Goal: Information Seeking & Learning: Learn about a topic

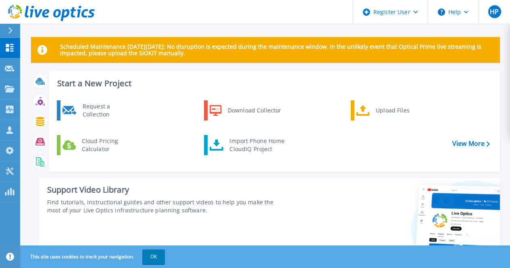
click at [10, 33] on icon at bounding box center [10, 30] width 4 height 6
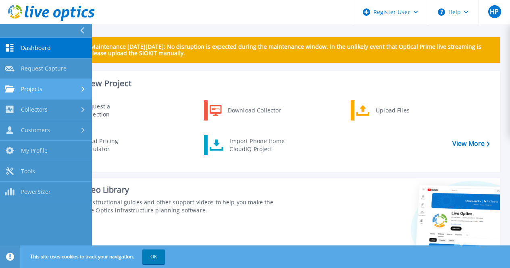
click at [59, 91] on div "Projects" at bounding box center [46, 89] width 82 height 7
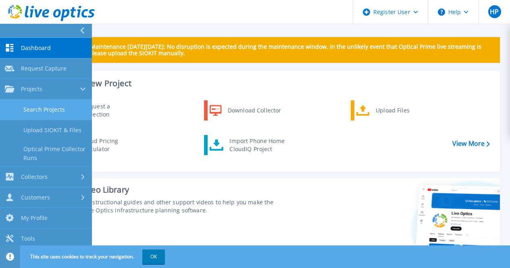
click at [59, 108] on link "Search Projects" at bounding box center [46, 110] width 92 height 21
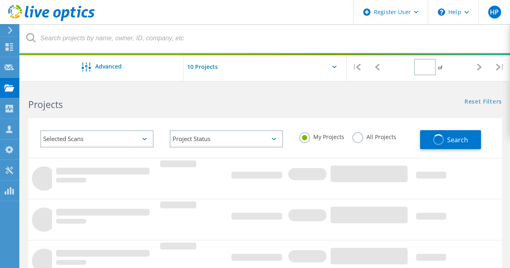
type input "1"
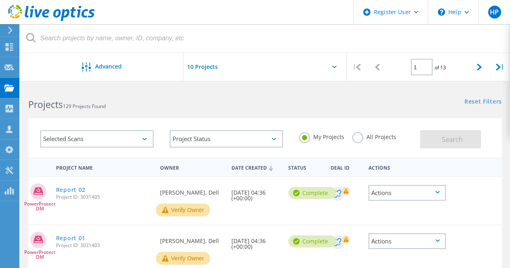
click at [359, 139] on label "All Projects" at bounding box center [375, 136] width 44 height 8
click at [0, 0] on input "All Projects" at bounding box center [0, 0] width 0 height 0
click at [102, 143] on div "Selected Scans" at bounding box center [96, 138] width 113 height 17
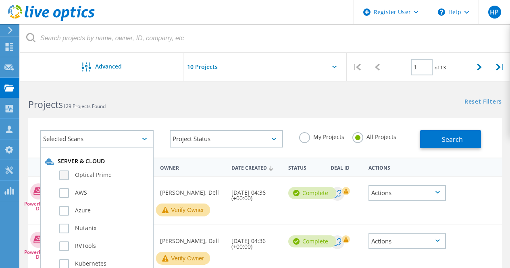
click at [90, 176] on label "Optical Prime" at bounding box center [104, 176] width 90 height 10
click at [0, 0] on input "Optical Prime" at bounding box center [0, 0] width 0 height 0
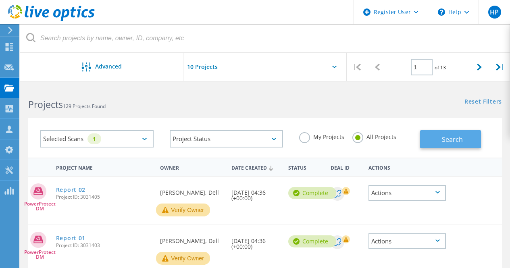
click at [452, 140] on span "Search" at bounding box center [452, 139] width 21 height 9
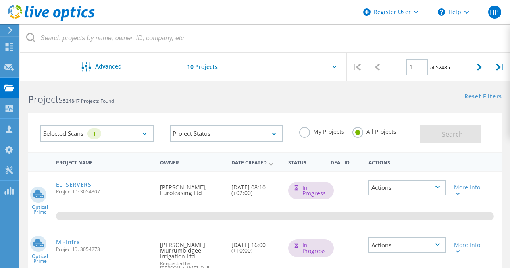
scroll to position [6, 0]
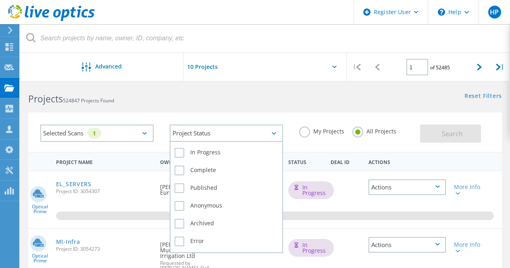
click at [221, 138] on div "Project Status" at bounding box center [226, 133] width 113 height 17
click at [206, 170] on label "Complete" at bounding box center [227, 171] width 104 height 10
click at [0, 0] on input "Complete" at bounding box center [0, 0] width 0 height 0
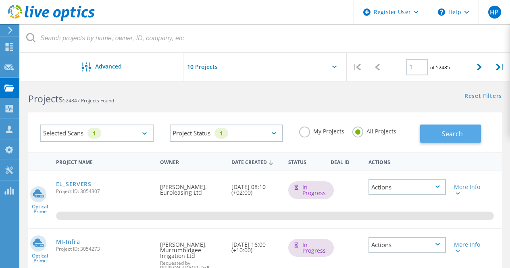
click at [445, 132] on span "Search" at bounding box center [452, 133] width 21 height 9
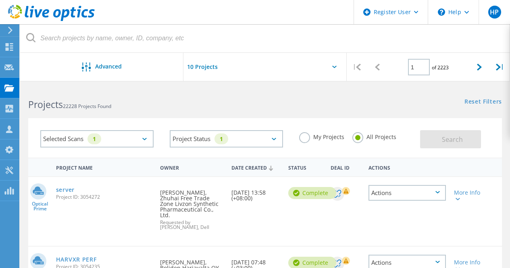
scroll to position [1, 0]
click at [208, 64] on input "text" at bounding box center [224, 67] width 81 height 28
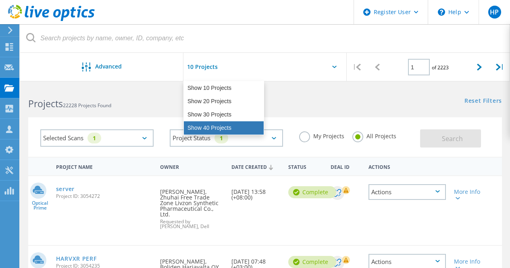
click at [208, 127] on div "Show 40 Projects" at bounding box center [224, 127] width 80 height 13
type input "Show 40 Projects"
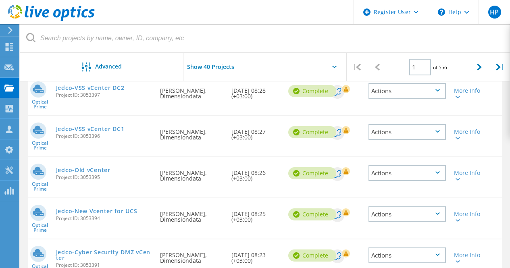
scroll to position [465, 0]
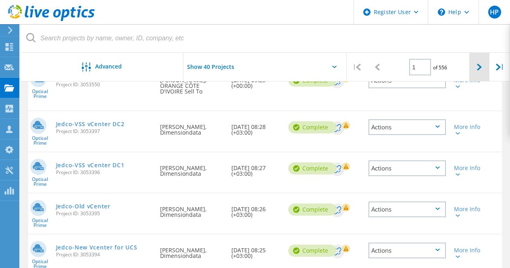
click at [478, 72] on div at bounding box center [480, 67] width 21 height 29
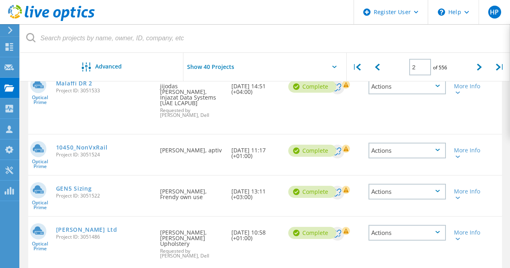
scroll to position [1911, 0]
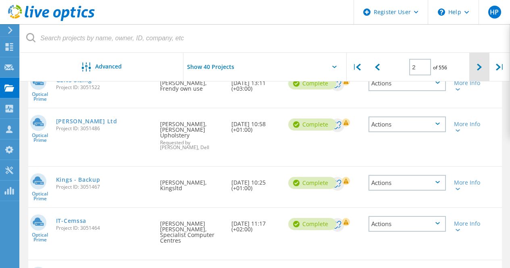
click at [480, 69] on icon at bounding box center [479, 67] width 5 height 7
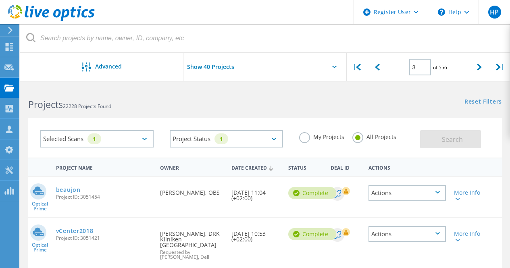
scroll to position [2, 0]
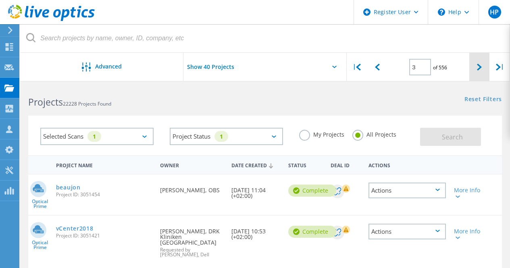
click at [481, 65] on icon at bounding box center [479, 67] width 5 height 7
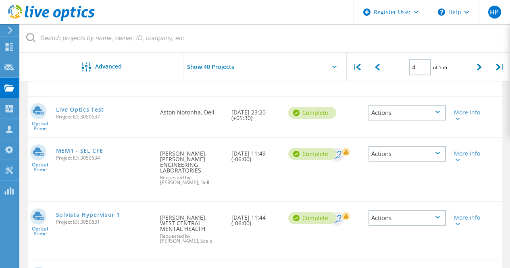
scroll to position [1590, 0]
click at [476, 69] on div at bounding box center [480, 67] width 21 height 29
type input "5"
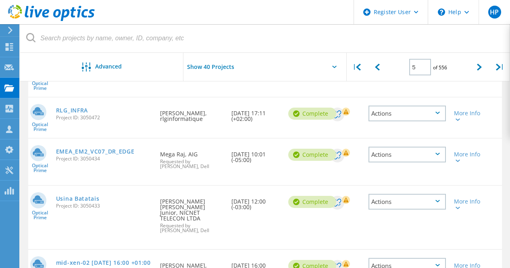
scroll to position [541, 0]
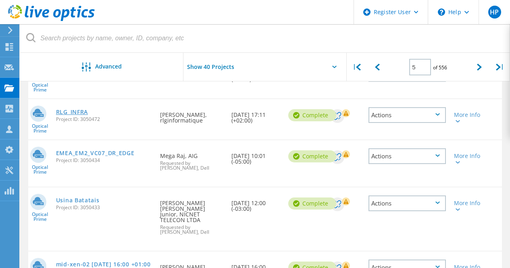
click at [79, 109] on link "RLG_INFRA" at bounding box center [72, 112] width 32 height 6
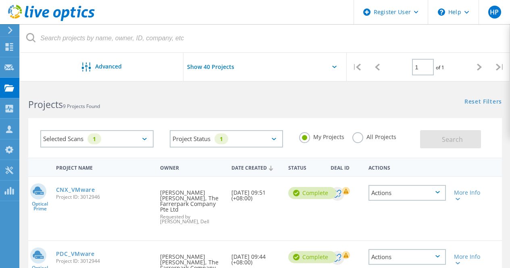
click at [356, 138] on label "All Projects" at bounding box center [375, 136] width 44 height 8
click at [0, 0] on input "All Projects" at bounding box center [0, 0] width 0 height 0
click at [434, 140] on button "Search" at bounding box center [450, 139] width 61 height 18
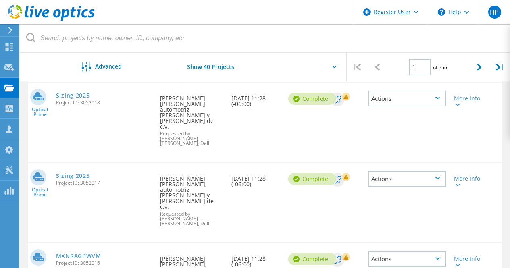
scroll to position [1957, 0]
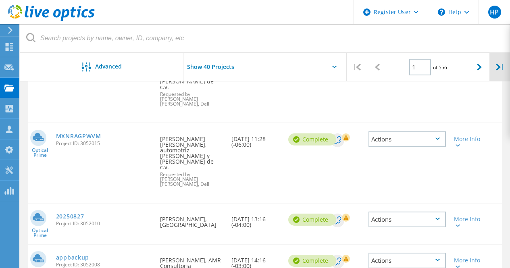
click at [500, 67] on div "|" at bounding box center [500, 67] width 21 height 29
type input "556"
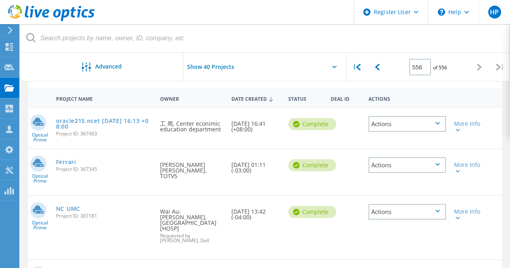
scroll to position [85, 0]
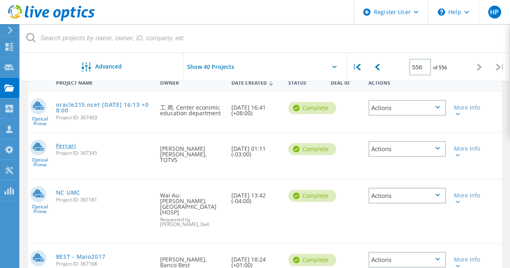
click at [73, 143] on link "Ferrari" at bounding box center [66, 146] width 20 height 6
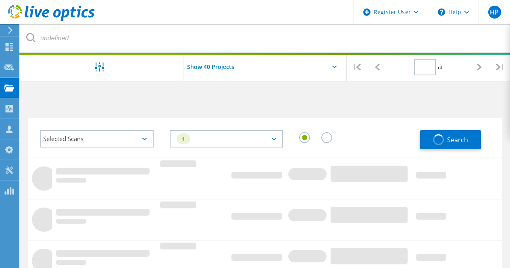
type input "1"
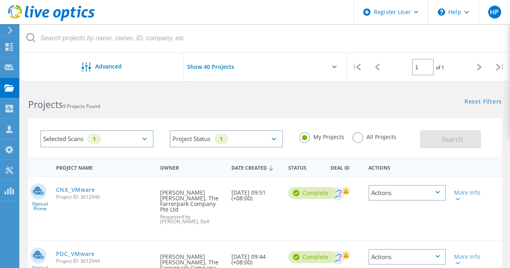
click at [355, 140] on label "All Projects" at bounding box center [375, 136] width 44 height 8
click at [0, 0] on input "All Projects" at bounding box center [0, 0] width 0 height 0
click at [446, 142] on span "Search" at bounding box center [452, 139] width 21 height 9
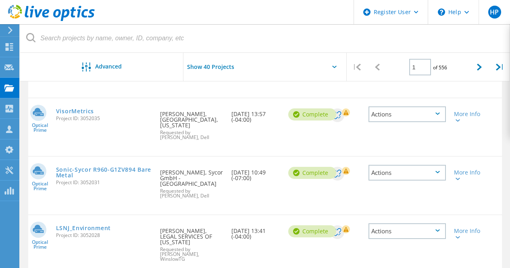
scroll to position [1470, 0]
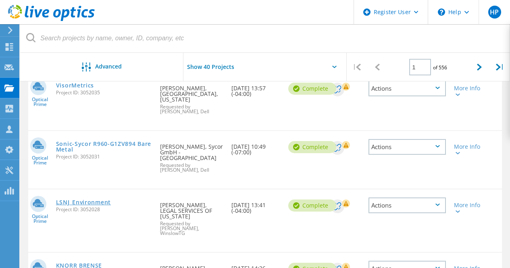
click at [72, 200] on link "LSNJ_Environment" at bounding box center [83, 203] width 55 height 6
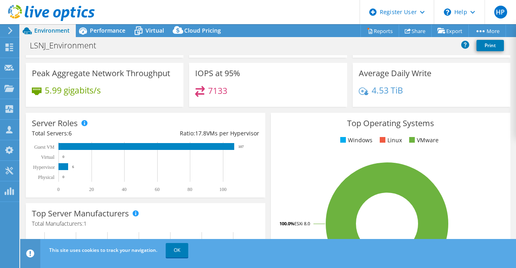
scroll to position [72, 0]
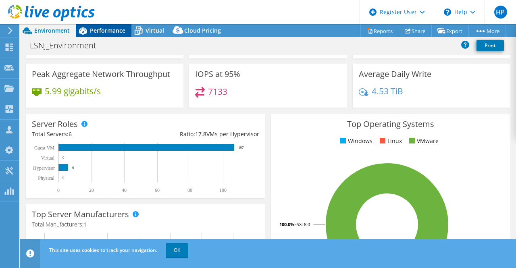
click at [115, 34] on div "Performance" at bounding box center [104, 30] width 56 height 13
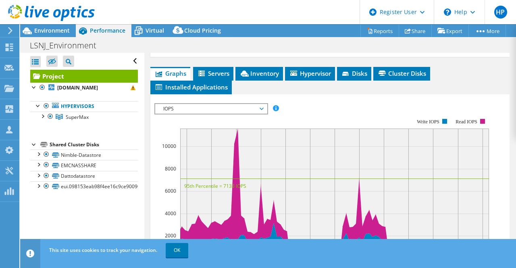
scroll to position [214, 0]
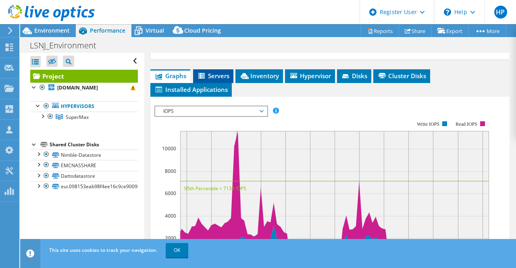
click at [217, 77] on span "Servers" at bounding box center [213, 76] width 32 height 8
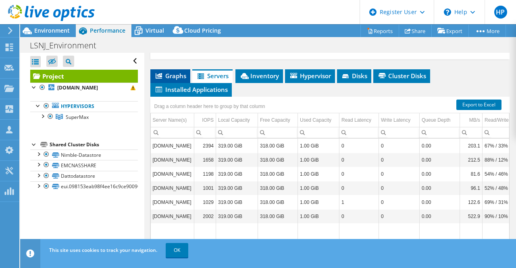
click at [167, 74] on span "Graphs" at bounding box center [171, 76] width 32 height 8
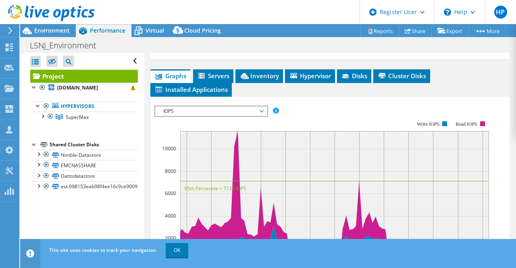
click at [196, 111] on span "IOPS" at bounding box center [211, 112] width 104 height 10
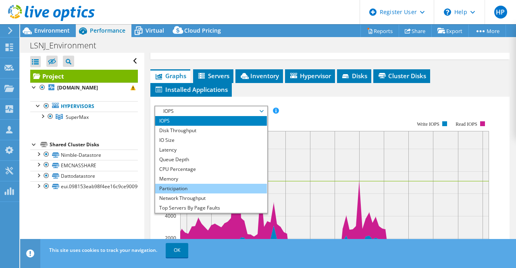
scroll to position [29, 0]
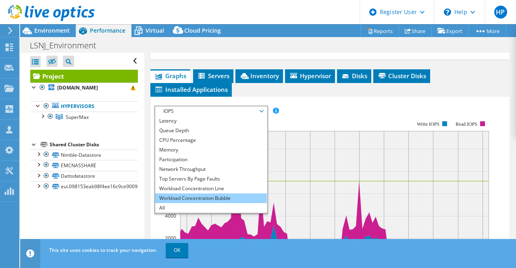
click at [192, 198] on li "Workload Concentration Bubble" at bounding box center [211, 199] width 112 height 10
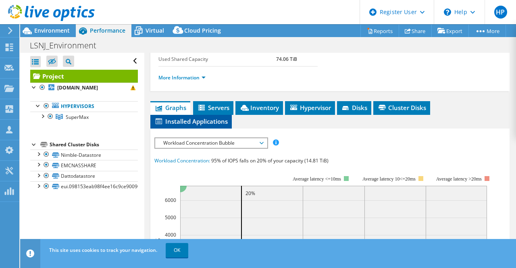
scroll to position [0, 0]
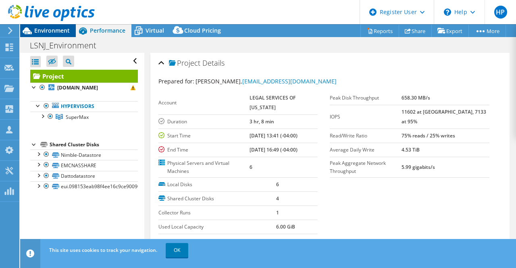
click at [56, 33] on span "Environment" at bounding box center [52, 31] width 36 height 8
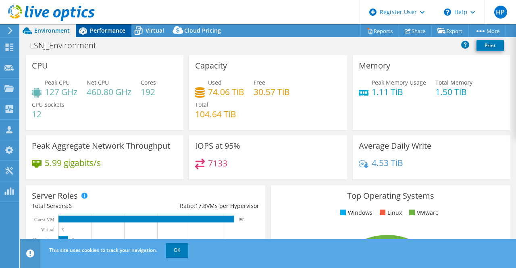
click at [102, 32] on span "Performance" at bounding box center [108, 31] width 36 height 8
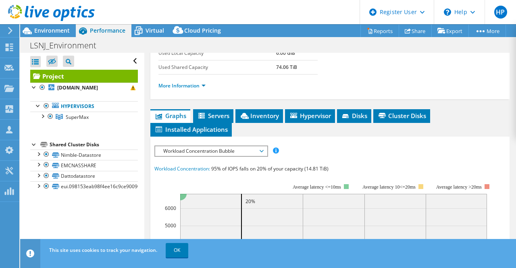
scroll to position [113, 0]
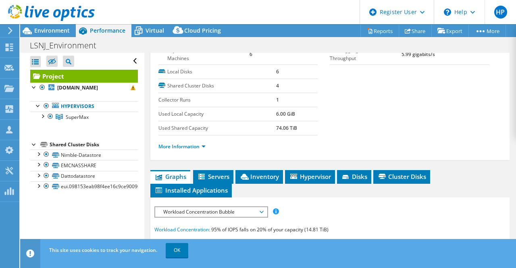
click at [178, 207] on span "Workload Concentration Bubble" at bounding box center [211, 212] width 104 height 10
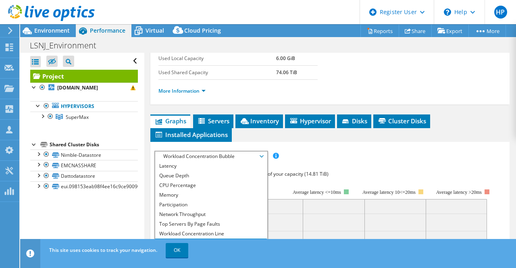
scroll to position [168, 0]
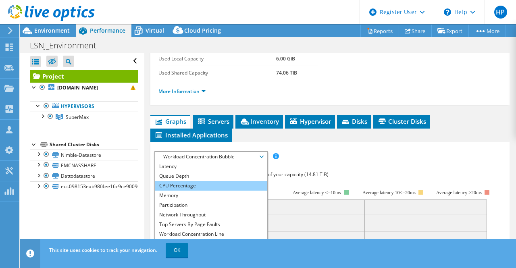
click at [175, 184] on li "CPU Percentage" at bounding box center [211, 186] width 112 height 10
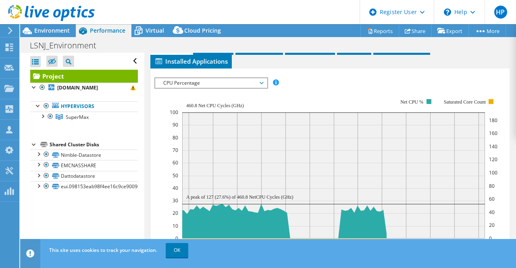
scroll to position [251, 0]
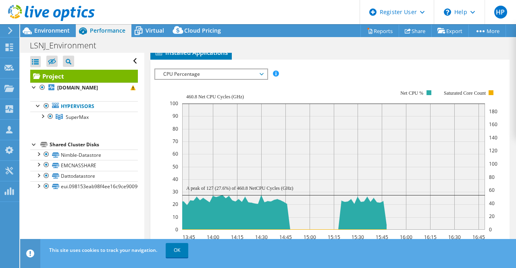
click at [195, 73] on span "CPU Percentage" at bounding box center [211, 74] width 104 height 10
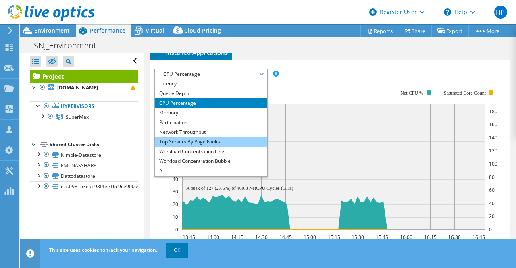
scroll to position [279, 0]
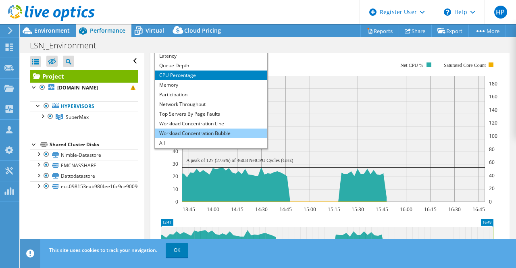
click at [193, 136] on li "Workload Concentration Bubble" at bounding box center [211, 134] width 112 height 10
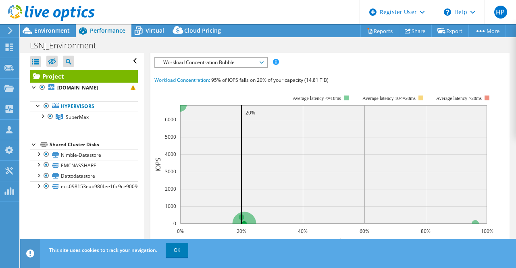
scroll to position [262, 0]
